Goal: Download file/media

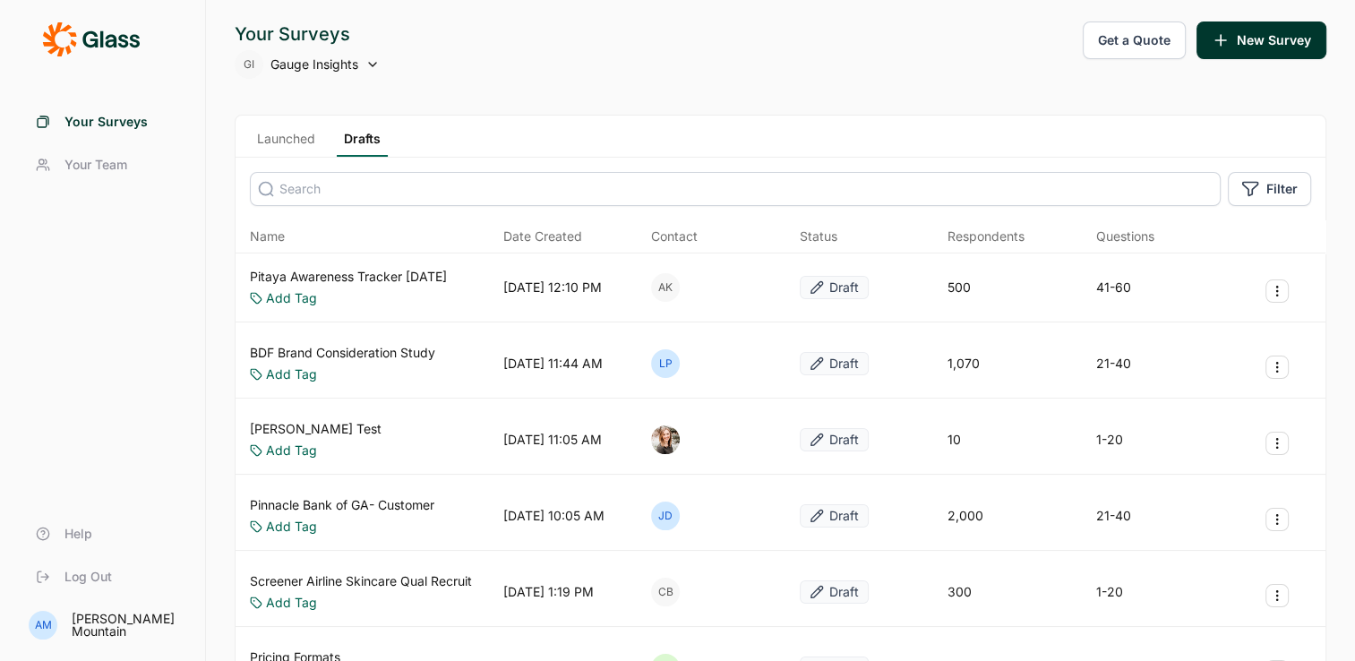
click at [294, 132] on link "Launched" at bounding box center [286, 143] width 73 height 27
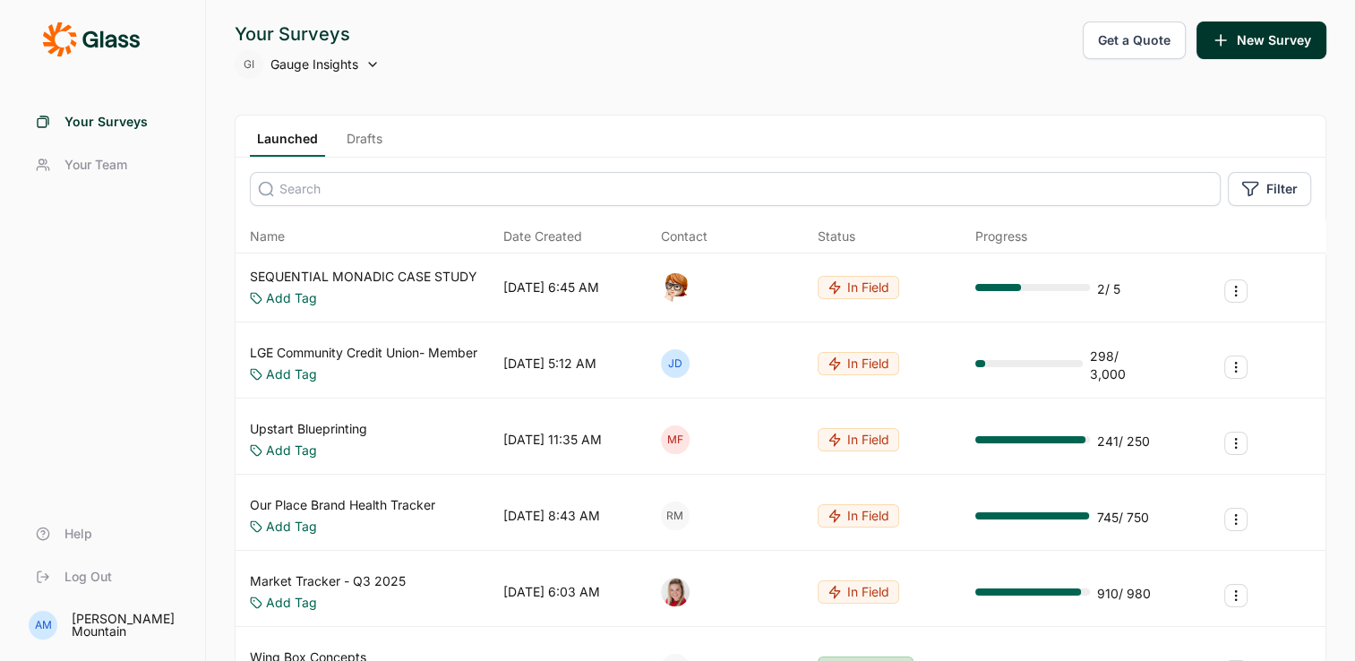
click at [332, 425] on link "Upstart Blueprinting" at bounding box center [308, 429] width 117 height 18
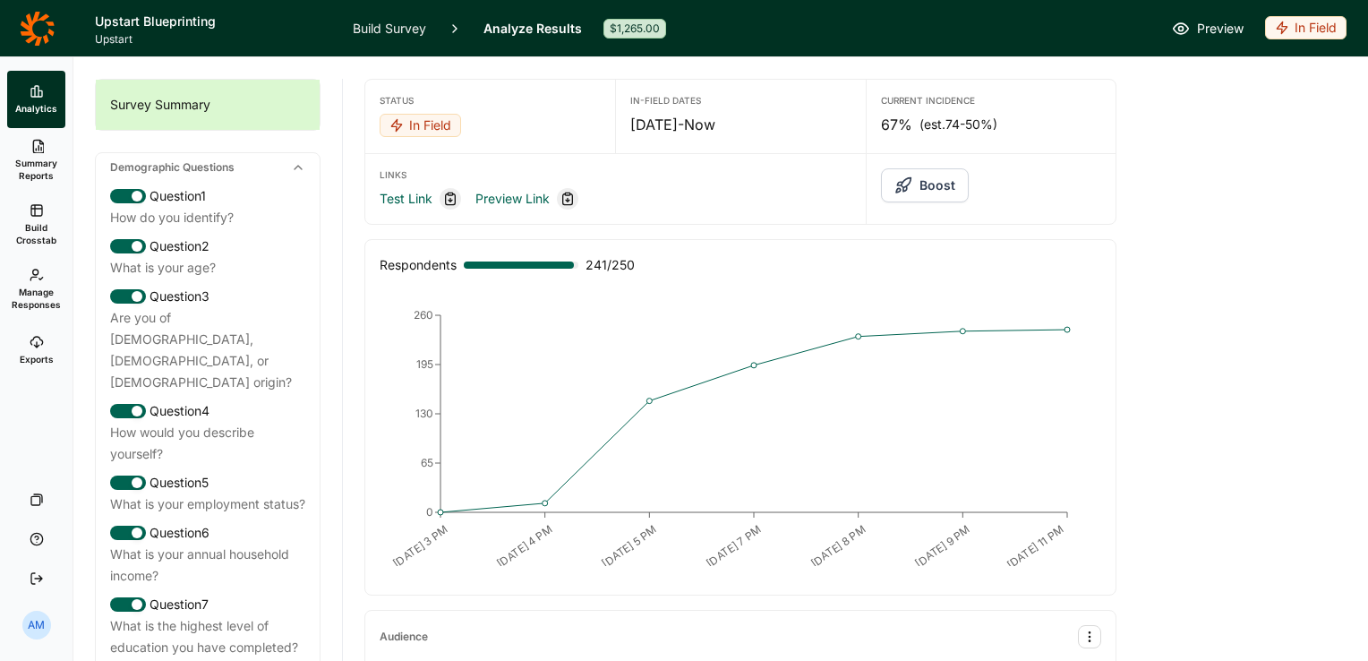
click at [36, 159] on span "Summary Reports" at bounding box center [36, 169] width 44 height 25
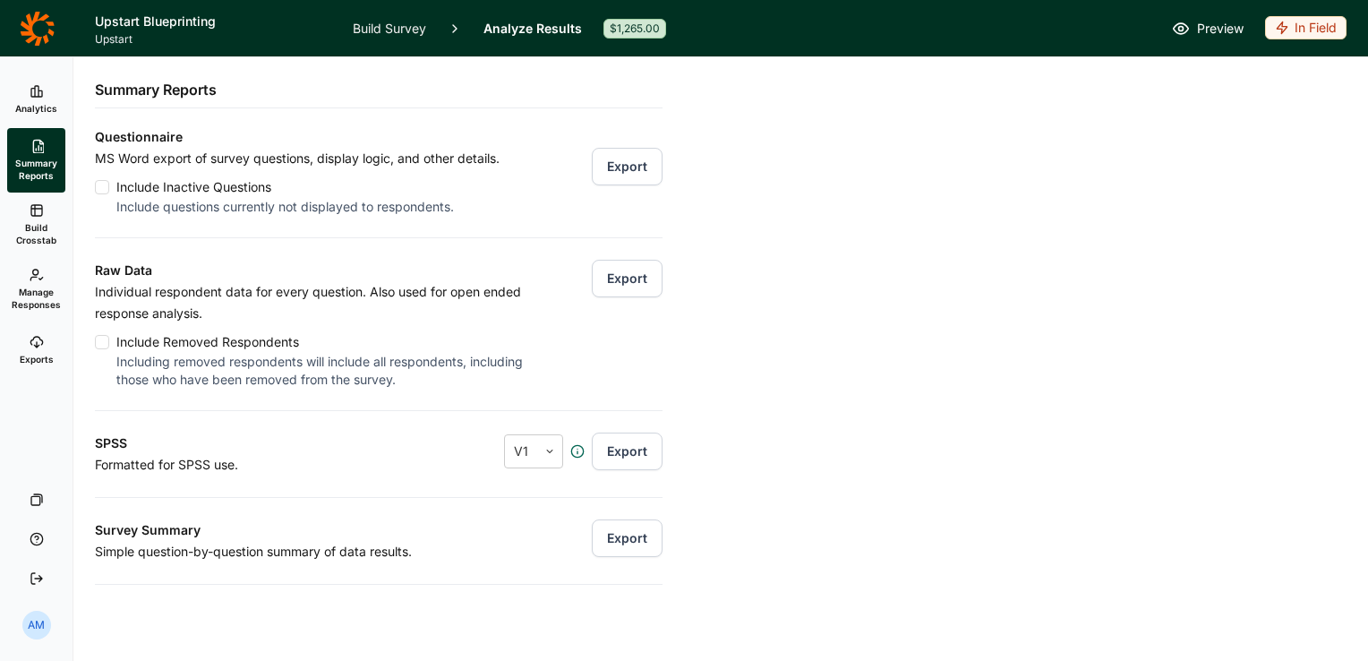
click at [39, 236] on span "Build Crosstab" at bounding box center [36, 233] width 44 height 25
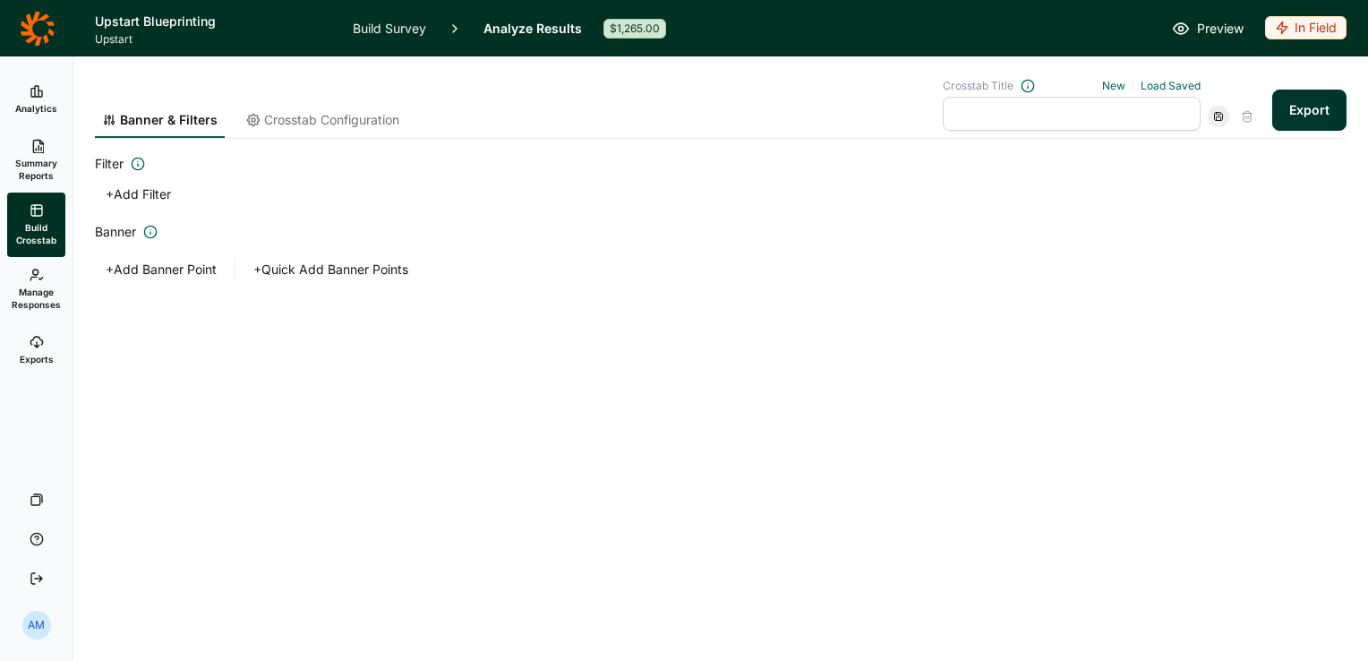
click at [1325, 90] on button "Export" at bounding box center [1309, 110] width 74 height 41
click at [1186, 606] on link "download your file here" at bounding box center [1204, 611] width 141 height 14
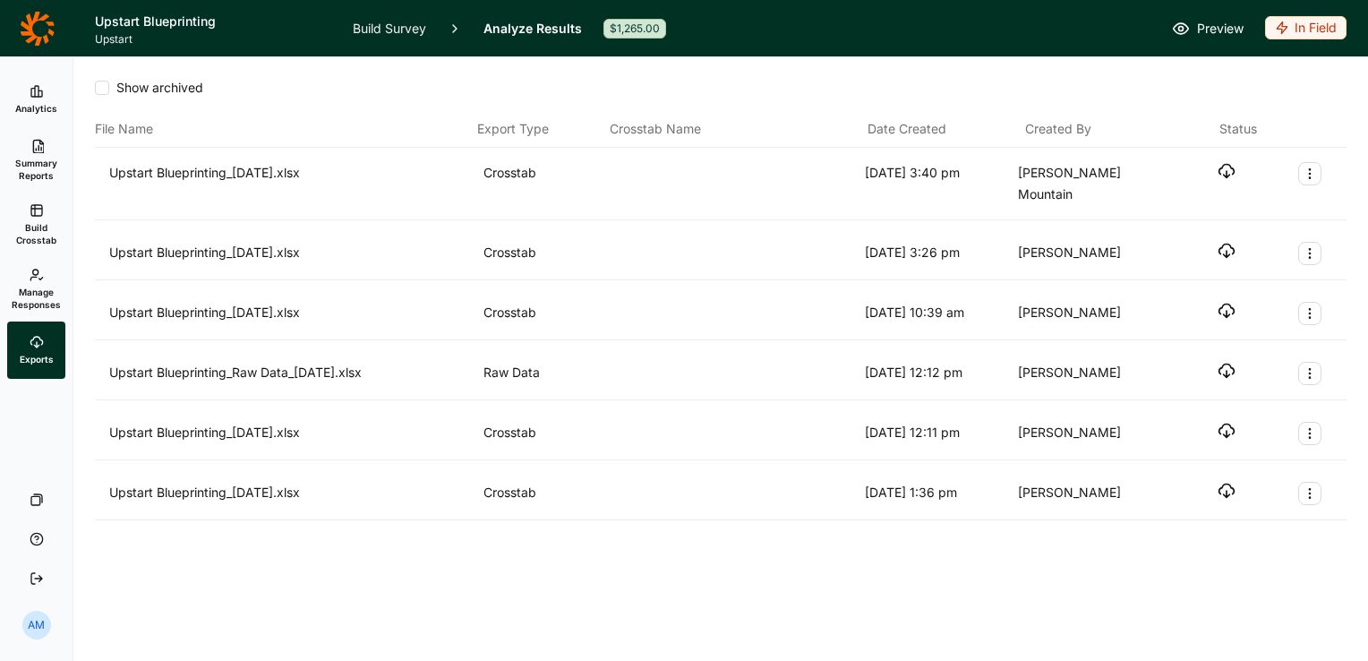
click at [1221, 167] on use "button" at bounding box center [1226, 171] width 15 height 13
